Goal: Communication & Community: Answer question/provide support

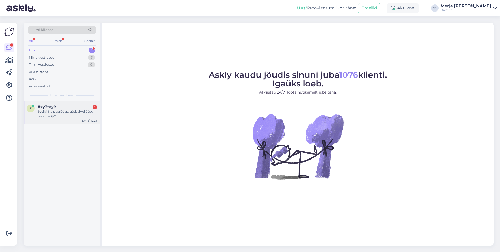
click at [62, 112] on div "Sveiki, Kaip galėčiau užsisakyti Jūsų produkciją?" at bounding box center [68, 113] width 60 height 9
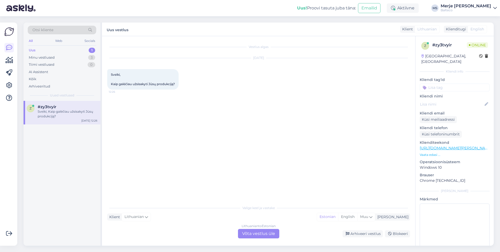
click at [259, 233] on div "Lithuanian to Estonian Võta vestlus üle" at bounding box center [258, 232] width 41 height 9
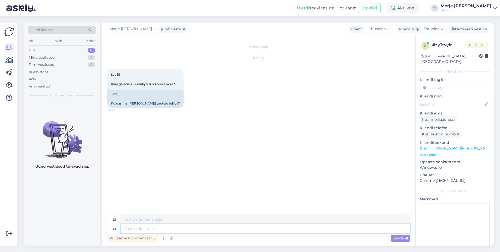
click at [193, 228] on textarea at bounding box center [265, 228] width 289 height 9
type textarea "Tere!"
type textarea "Sveiki!"
type textarea "Saate"
type textarea "[PERSON_NAME]"
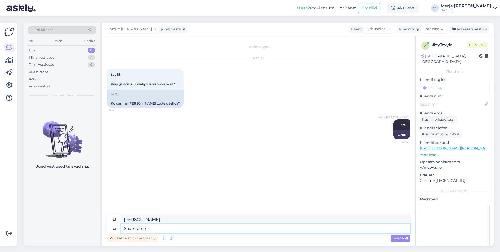
type textarea "Saate otse"
type textarea "Galite siųsti tiesiogiai"
type textarea "Saate"
type textarea "[PERSON_NAME]"
type textarea "Saate suhed"
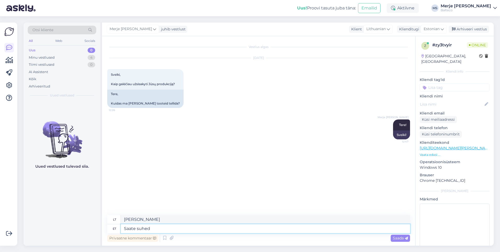
type textarea "Galite."
type textarea "Saate suhedla"
type textarea "Galite bendrauti."
type textarea "Saate suhedla meie"
type textarea "Galite susisiekti su mumis"
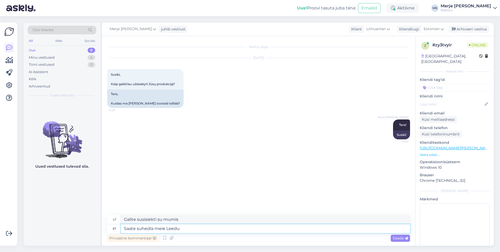
type textarea "Saate suhedla meie Leedu"
type textarea "Su mumis galite susisiekti [GEOGRAPHIC_DATA]"
type textarea "Saate suhedla meie Leedu esindajaga."
type textarea "Galite susisiekti su mūsų atstovu [GEOGRAPHIC_DATA]."
type textarea "Saate suhedla meie Leedu esindajaga"
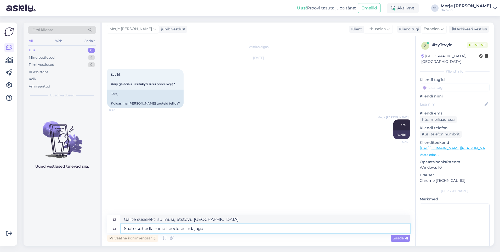
type textarea "Galite susisiekti su mūsų atstovu [GEOGRAPHIC_DATA]"
type textarea "Saate suhedla meie Leedu esindajaga."
type textarea "Galite susisiekti su mūsų atstovu [GEOGRAPHIC_DATA]."
type textarea "Saate suhedla meie Leedu esindajaga."
drag, startPoint x: 394, startPoint y: 238, endPoint x: 389, endPoint y: 241, distance: 4.9
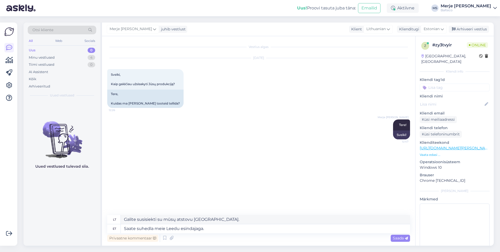
click at [393, 239] on span "Saada" at bounding box center [400, 237] width 15 height 5
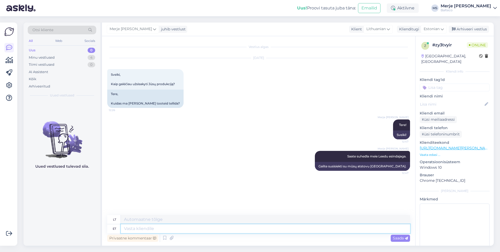
click at [215, 227] on textarea at bounding box center [265, 228] width 289 height 9
type textarea "Saadan"
type textarea "Aš atsiųsiu"
type textarea "Saadan kontakti ko"
type textarea "Atsiųsiu kontaktą"
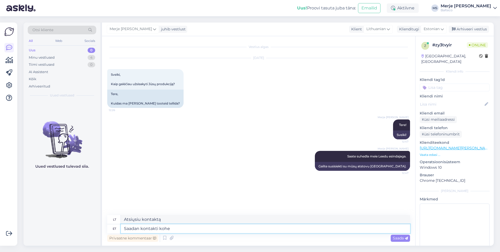
type textarea "Saadan kontakti kohe"
type textarea "Kontaktą atsiųsiu tuojau pat."
type textarea "Saadan kontakti kohe."
click at [394, 236] on span "Saada" at bounding box center [400, 237] width 15 height 5
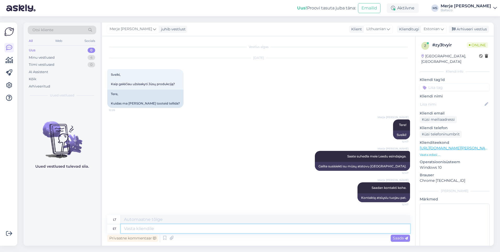
click at [175, 228] on textarea at bounding box center [265, 228] width 289 height 9
paste textarea "Oficialus atstovas Lietuvoje [PERSON_NAME] [STREET_ADDRESS], Tel. [PHONE_NUMBER…"
type textarea "Oficialus atstovas Lietuvoje [PERSON_NAME] [STREET_ADDRESS], Tel. [PHONE_NUMBER…"
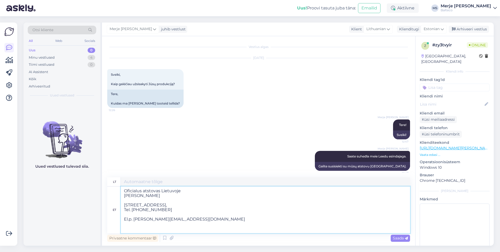
type textarea "Oficialus atstovas Lietuvoje [PERSON_NAME] [STREET_ADDRESS], Tel. [PHONE_NUMBER…"
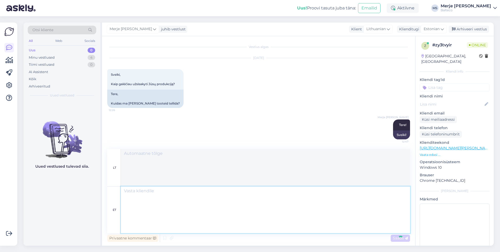
scroll to position [90, 0]
